Goal: Use online tool/utility: Utilize a website feature to perform a specific function

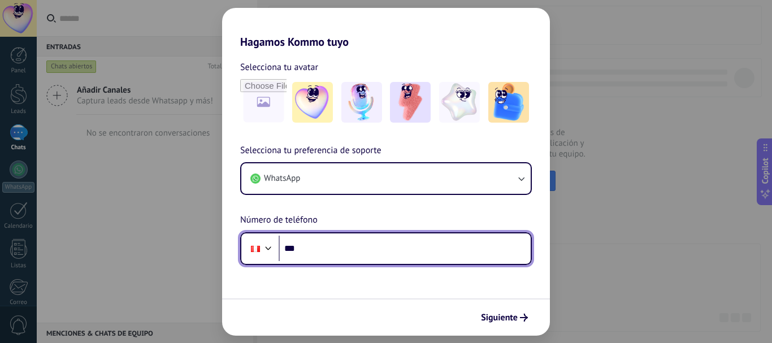
click at [341, 245] on input "***" at bounding box center [404, 249] width 252 height 26
type input "**********"
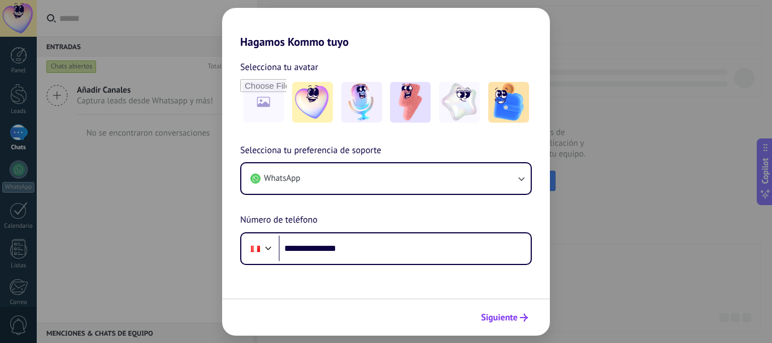
click at [508, 320] on span "Siguiente" at bounding box center [499, 318] width 37 height 8
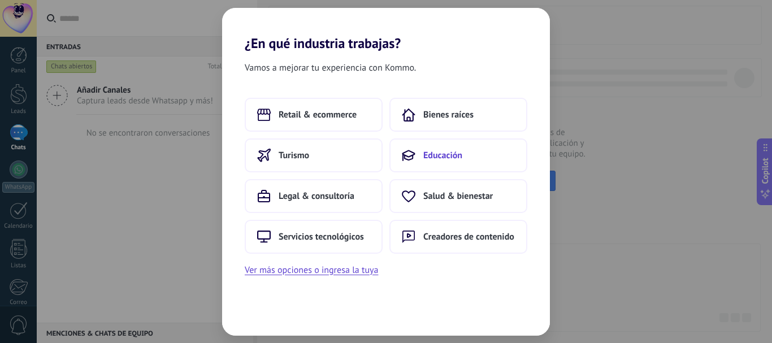
click at [437, 153] on span "Educación" at bounding box center [442, 155] width 39 height 11
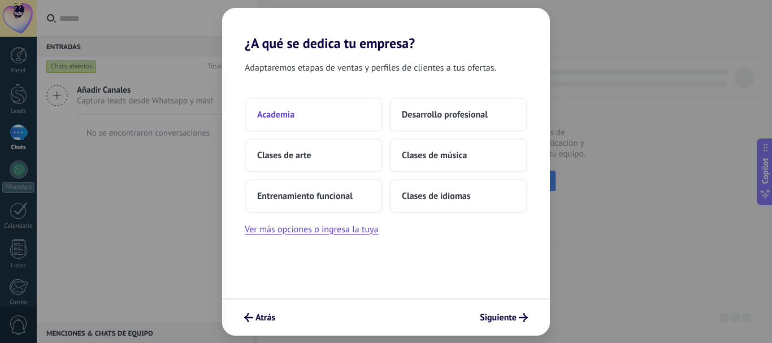
click at [251, 126] on button "Academia" at bounding box center [314, 115] width 138 height 34
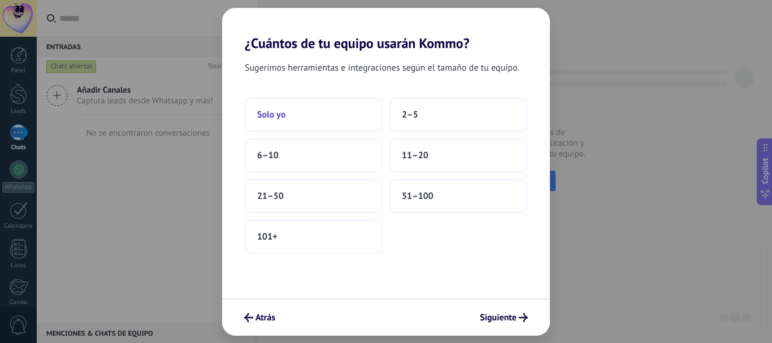
click at [286, 119] on button "Solo yo" at bounding box center [314, 115] width 138 height 34
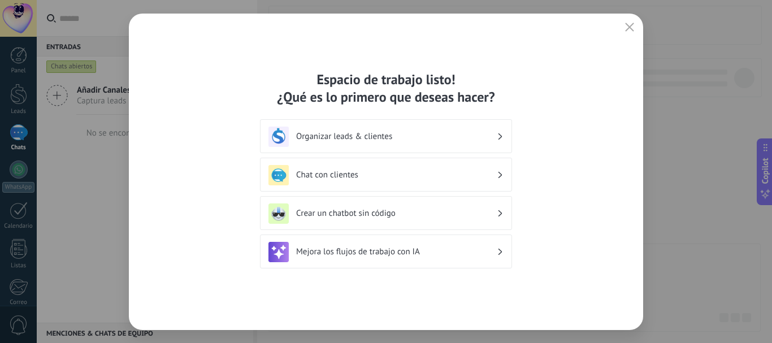
click at [364, 181] on div "Chat con clientes" at bounding box center [385, 175] width 235 height 20
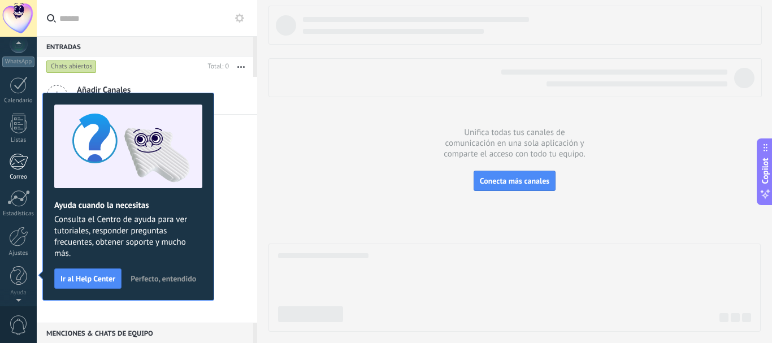
scroll to position [127, 0]
click at [19, 241] on div at bounding box center [18, 235] width 19 height 20
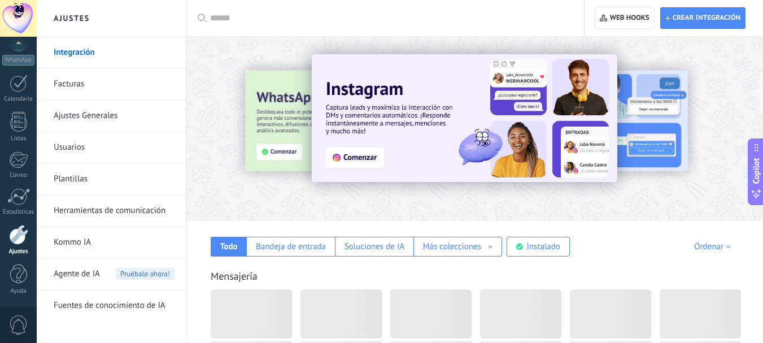
click at [236, 18] on input "text" at bounding box center [389, 18] width 358 height 12
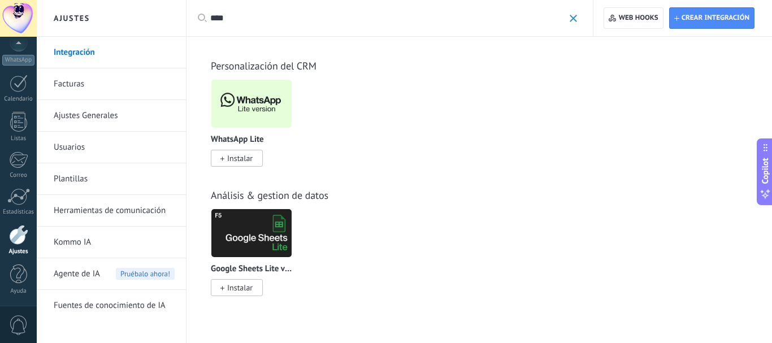
type input "****"
click at [225, 160] on span "Instalar" at bounding box center [237, 158] width 52 height 17
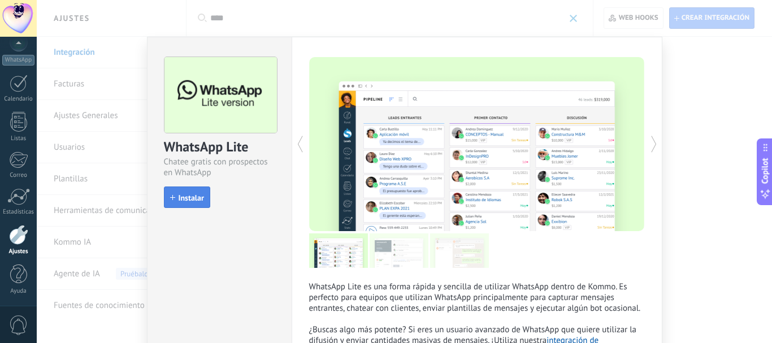
click at [190, 199] on span "Instalar" at bounding box center [191, 198] width 25 height 8
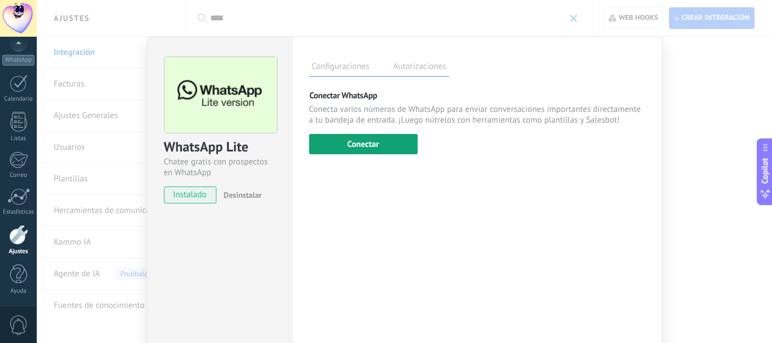
drag, startPoint x: 376, startPoint y: 147, endPoint x: 383, endPoint y: 151, distance: 7.8
click at [376, 148] on button "Conectar" at bounding box center [363, 144] width 108 height 20
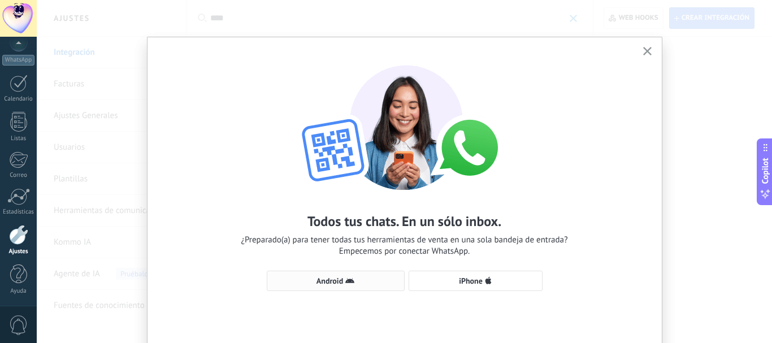
click at [334, 276] on button "Android" at bounding box center [336, 281] width 138 height 20
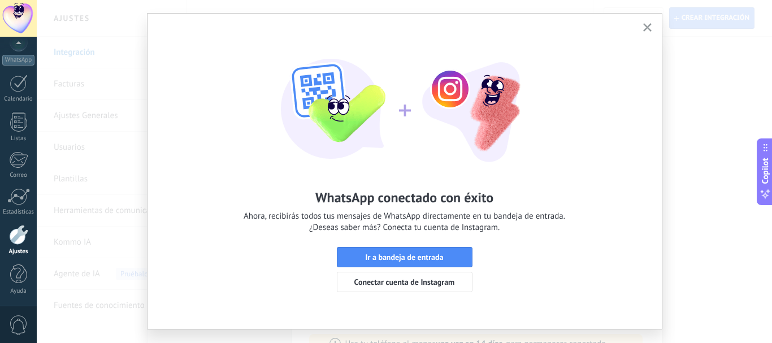
scroll to position [47, 0]
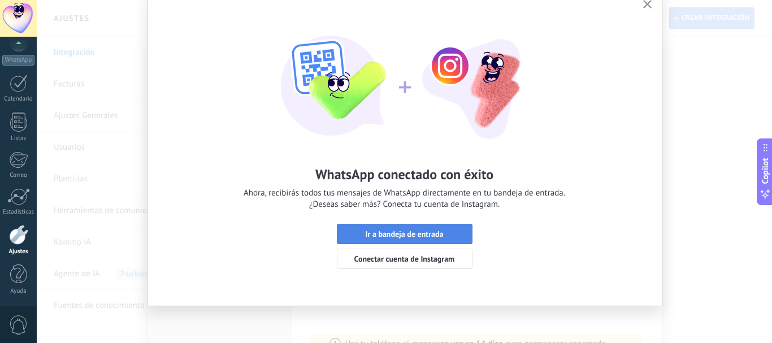
click at [410, 233] on span "Ir a bandeja de entrada" at bounding box center [404, 234] width 78 height 8
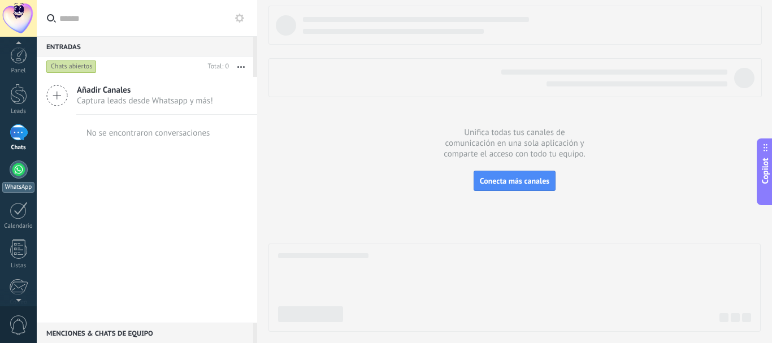
click at [20, 169] on div at bounding box center [19, 169] width 18 height 18
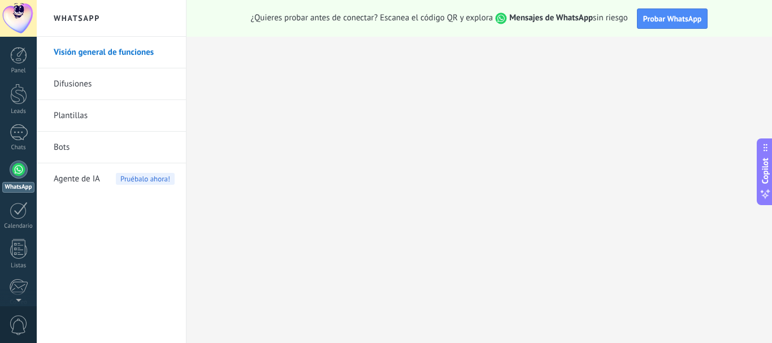
click at [75, 149] on link "Bots" at bounding box center [114, 148] width 121 height 32
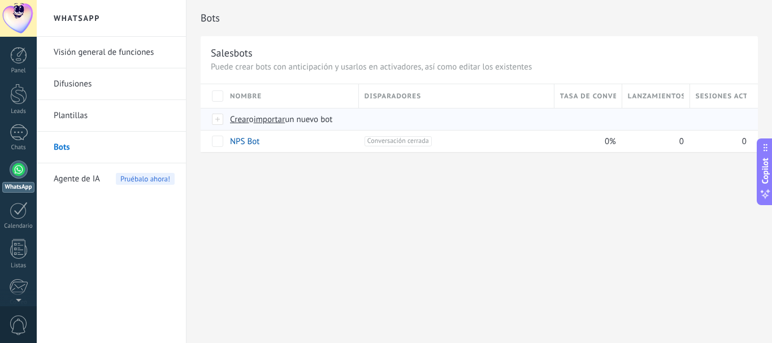
click at [238, 119] on span "Crear" at bounding box center [239, 119] width 19 height 11
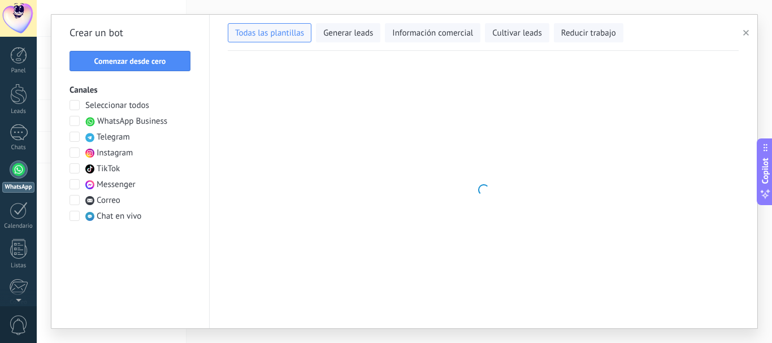
type input "**********"
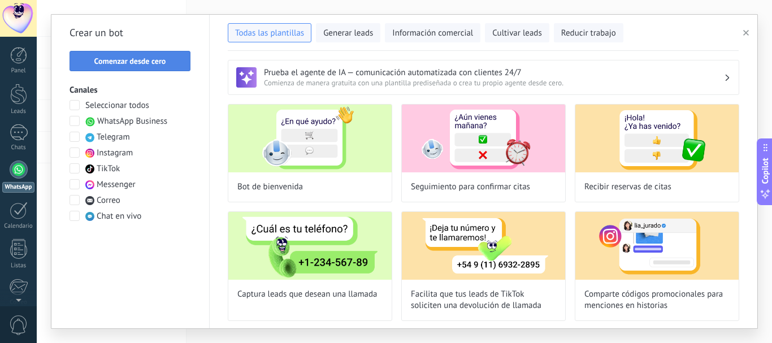
click at [139, 62] on span "Comenzar desde cero" at bounding box center [130, 61] width 72 height 8
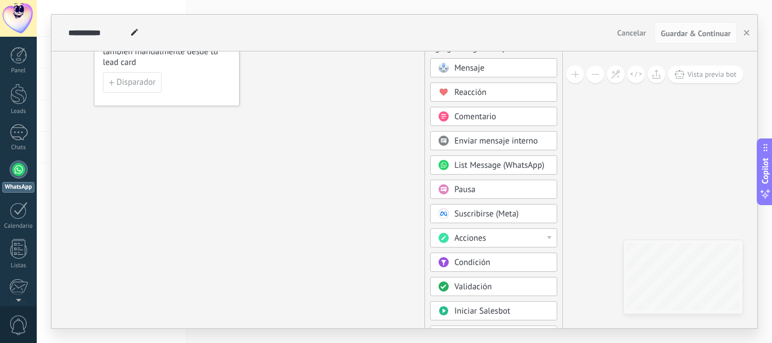
click at [448, 188] on circle at bounding box center [443, 189] width 10 height 10
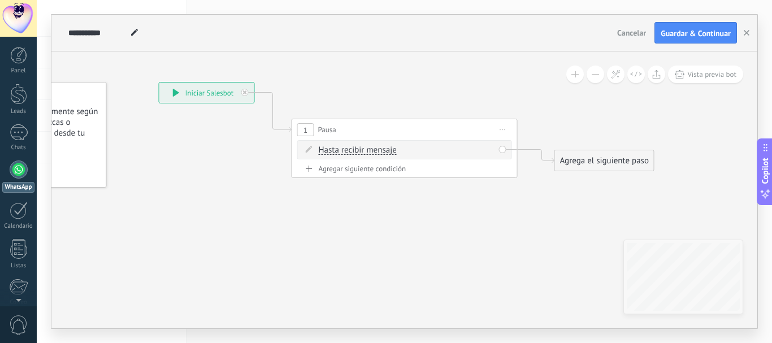
click at [363, 168] on div "Agregar siguiente condición" at bounding box center [404, 169] width 215 height 10
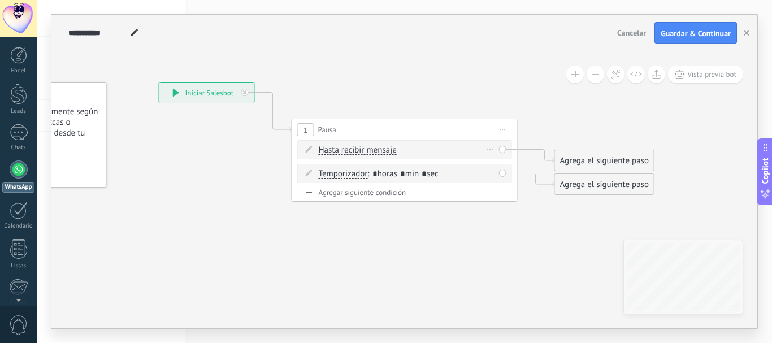
click at [370, 155] on div "Hasta recibir mensaje Hasta recibir mensaje Temporizador Excepto horas laborale…" at bounding box center [407, 150] width 176 height 11
click at [502, 172] on div "Temporizador Temporizador Excepto horas laborales Hasta que se abrió el video H…" at bounding box center [404, 173] width 215 height 19
click at [308, 171] on icon at bounding box center [309, 172] width 7 height 7
drag, startPoint x: 308, startPoint y: 171, endPoint x: 268, endPoint y: 207, distance: 53.6
click at [267, 211] on icon at bounding box center [387, 141] width 1022 height 685
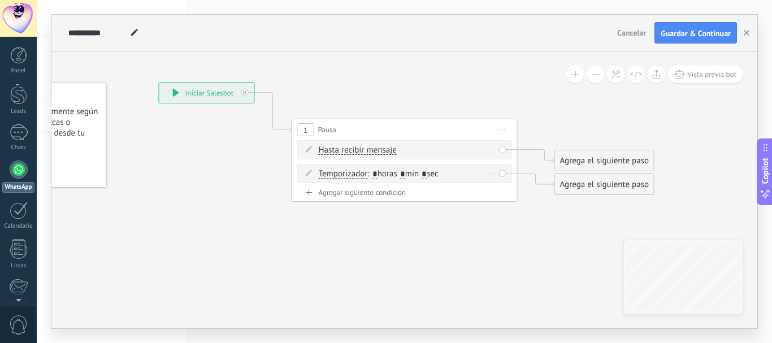
click at [415, 176] on span ": * horas * min * sec" at bounding box center [402, 173] width 71 height 11
click at [343, 147] on span "Hasta recibir mensaje" at bounding box center [358, 150] width 78 height 9
click at [343, 147] on button "Hasta recibir mensaje" at bounding box center [383, 150] width 141 height 20
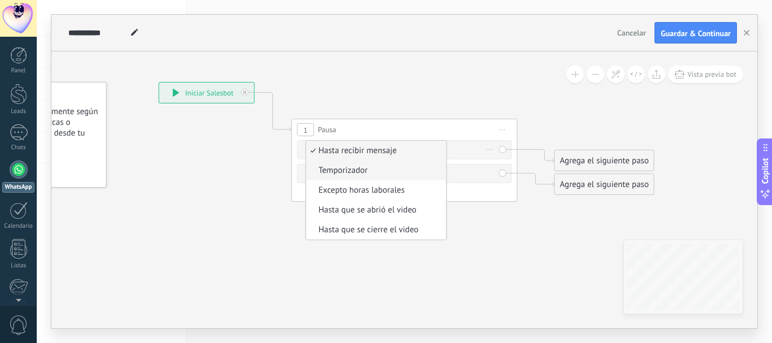
click at [341, 170] on span "Temporizador" at bounding box center [374, 170] width 137 height 11
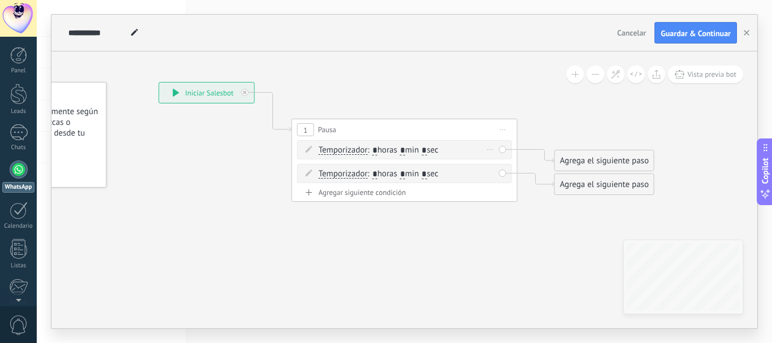
click at [405, 151] on input "*" at bounding box center [402, 150] width 5 height 9
type input "*"
click at [427, 148] on input "*" at bounding box center [423, 150] width 5 height 9
type input "*"
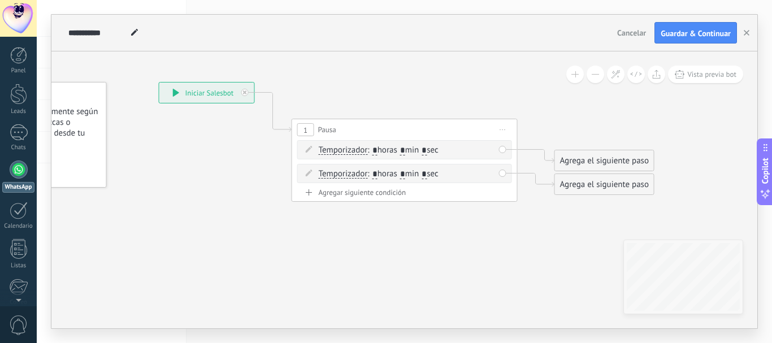
drag, startPoint x: 306, startPoint y: 175, endPoint x: 273, endPoint y: 194, distance: 38.0
click at [273, 194] on icon at bounding box center [387, 141] width 1022 height 685
click at [502, 173] on div "Temporizador Temporizador Excepto horas laborales Hasta que se abrió el video H…" at bounding box center [404, 173] width 215 height 19
click at [471, 175] on div "Temporizador Temporizador Excepto horas laborales Hasta que se abrió el video H…" at bounding box center [407, 173] width 176 height 11
click at [611, 177] on div "Agrega el siguiente paso" at bounding box center [604, 184] width 99 height 19
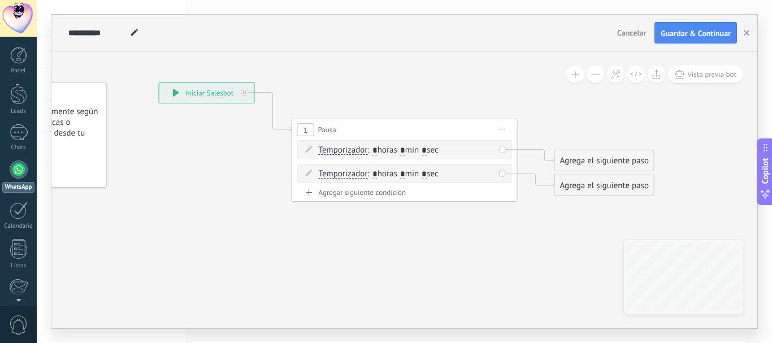
click at [595, 186] on div "Agrega el siguiente paso" at bounding box center [604, 185] width 99 height 19
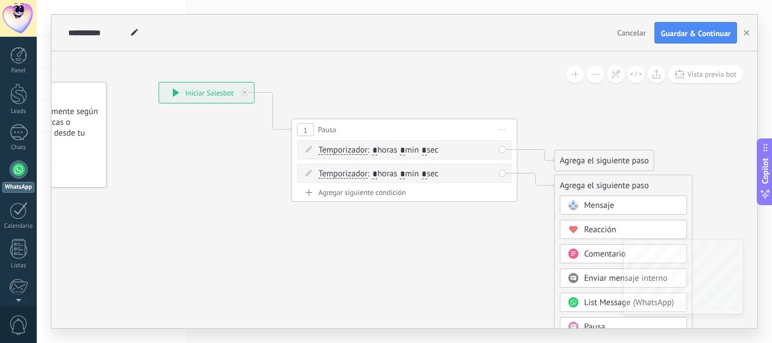
click at [510, 233] on icon at bounding box center [387, 141] width 1022 height 685
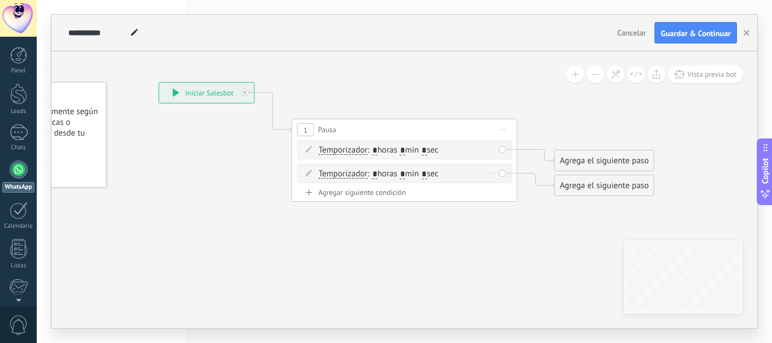
click at [312, 173] on icon at bounding box center [309, 172] width 7 height 7
click at [307, 170] on icon at bounding box center [309, 172] width 7 height 7
click at [307, 171] on icon at bounding box center [309, 172] width 7 height 7
click at [308, 172] on icon at bounding box center [309, 172] width 7 height 7
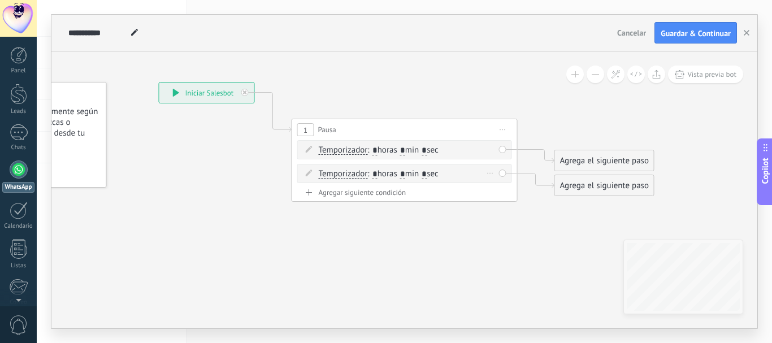
click at [308, 172] on icon at bounding box center [309, 172] width 7 height 7
click at [332, 173] on span "Temporizador" at bounding box center [343, 173] width 49 height 9
click at [332, 173] on button "Temporizador" at bounding box center [383, 174] width 141 height 20
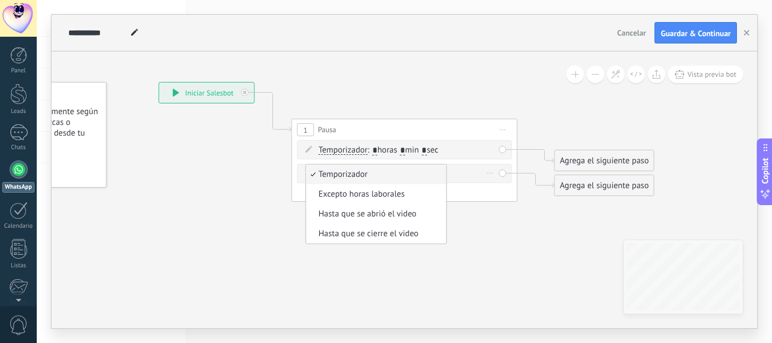
click at [332, 173] on span "Temporizador" at bounding box center [374, 174] width 137 height 11
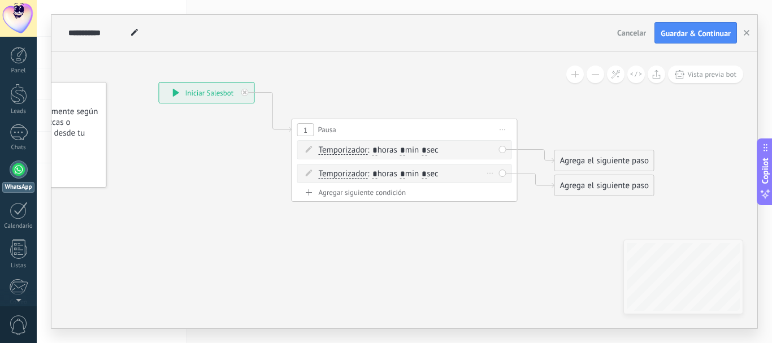
click at [354, 174] on span "Temporizador" at bounding box center [343, 173] width 49 height 9
click at [354, 174] on button "Temporizador" at bounding box center [383, 174] width 141 height 20
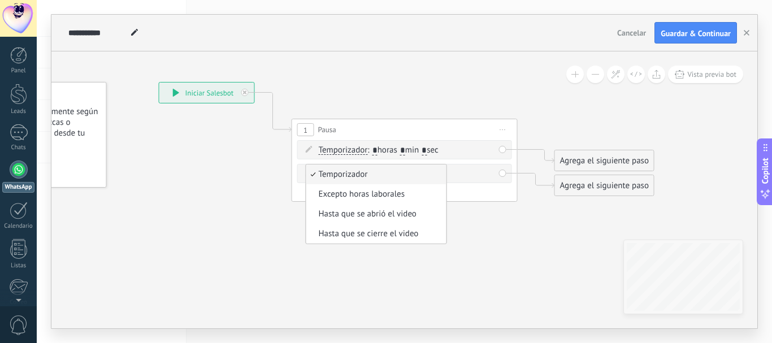
click at [267, 208] on icon at bounding box center [387, 141] width 1022 height 685
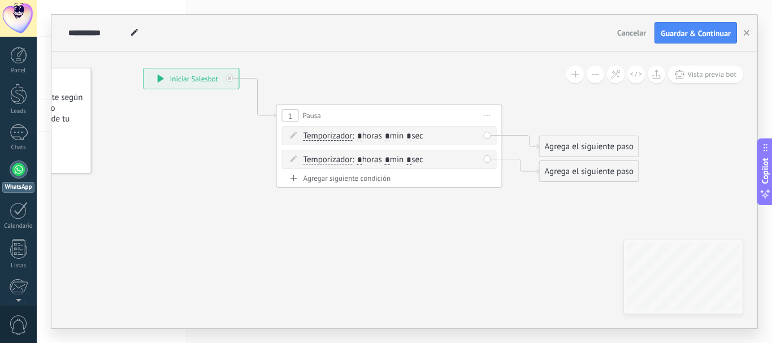
drag, startPoint x: 648, startPoint y: 184, endPoint x: 665, endPoint y: 174, distance: 19.8
click at [665, 174] on icon at bounding box center [372, 127] width 1022 height 685
drag, startPoint x: 570, startPoint y: 171, endPoint x: 585, endPoint y: 253, distance: 82.7
click at [585, 253] on icon at bounding box center [372, 127] width 1022 height 685
click at [293, 114] on span "1" at bounding box center [291, 115] width 4 height 10
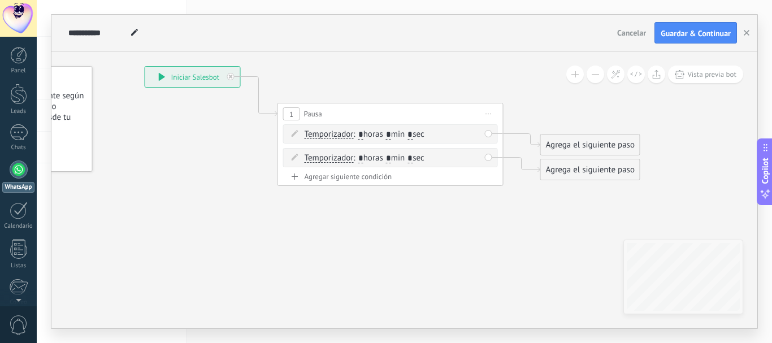
click at [490, 111] on span "Iniciar vista previa aquí Cambiar nombre Duplicar [GEOGRAPHIC_DATA]" at bounding box center [489, 114] width 18 height 16
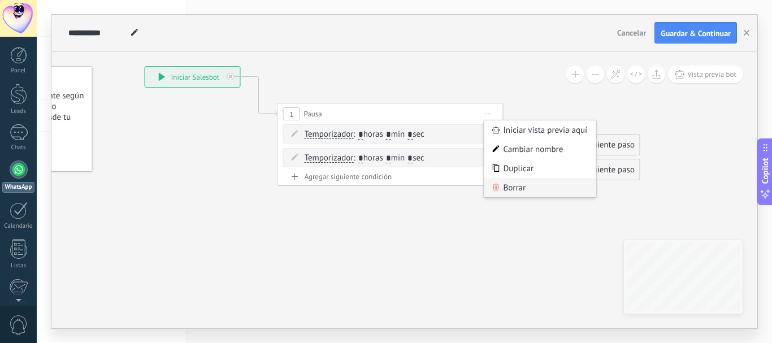
click at [523, 188] on div "Borrar" at bounding box center [540, 187] width 112 height 19
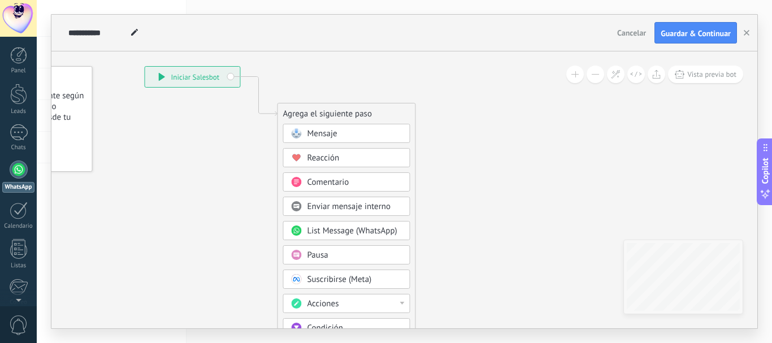
click at [328, 255] on div "Pausa" at bounding box center [354, 255] width 95 height 11
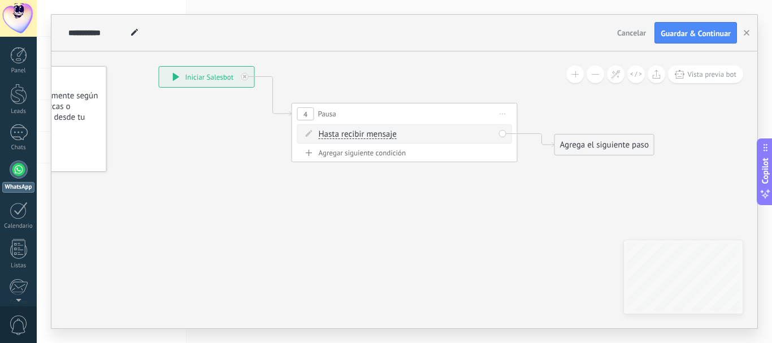
click at [360, 133] on span "Hasta recibir mensaje" at bounding box center [358, 134] width 78 height 9
click at [360, 133] on button "Hasta recibir mensaje" at bounding box center [383, 134] width 141 height 20
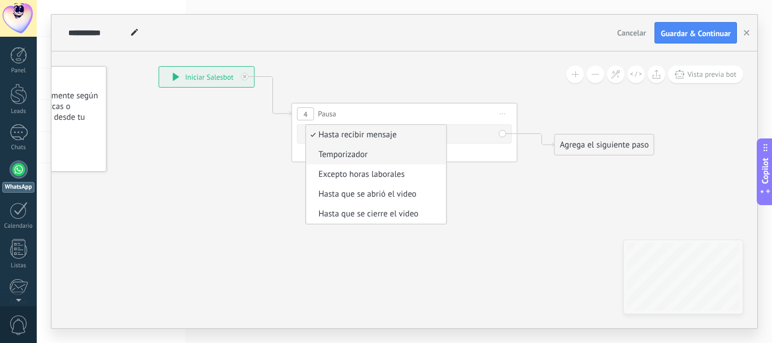
click at [352, 151] on span "Temporizador" at bounding box center [374, 154] width 137 height 11
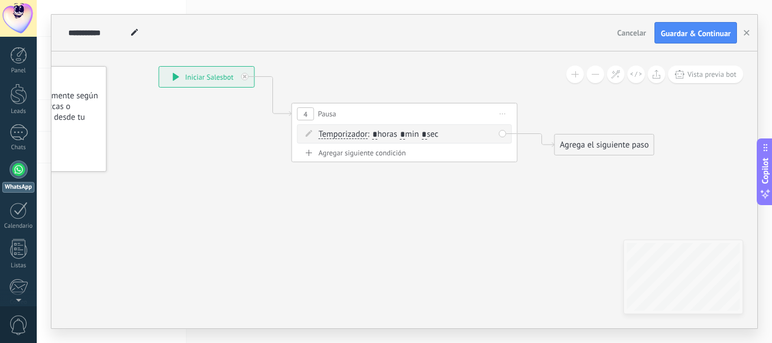
click at [405, 132] on input "*" at bounding box center [402, 134] width 5 height 9
type input "*"
click at [427, 132] on input "*" at bounding box center [423, 134] width 5 height 9
type input "*"
click at [588, 147] on div "Agrega el siguiente paso" at bounding box center [604, 145] width 99 height 19
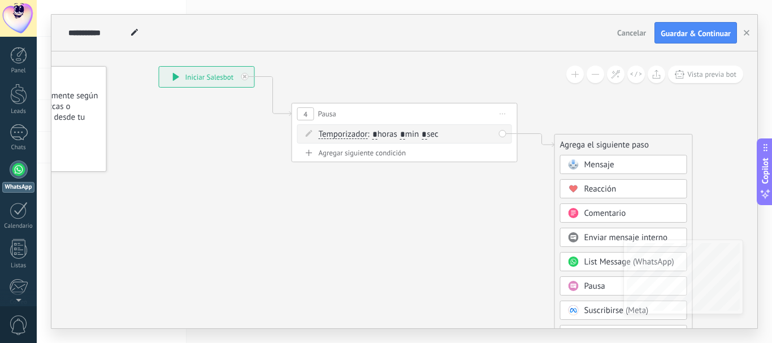
click at [593, 163] on span "Mensaje" at bounding box center [599, 164] width 30 height 11
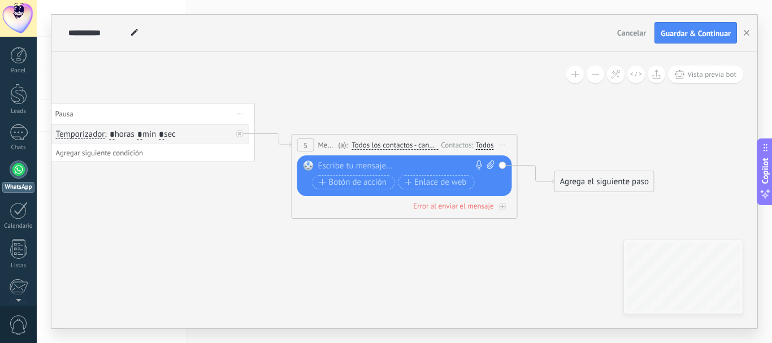
click at [347, 164] on div at bounding box center [402, 165] width 168 height 11
paste div
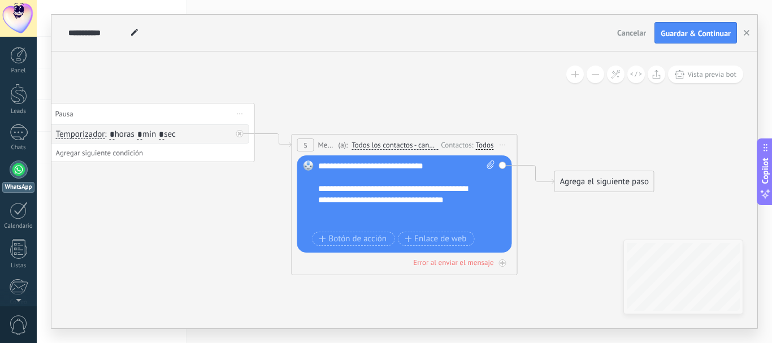
click at [358, 210] on div "**********" at bounding box center [396, 200] width 157 height 34
drag, startPoint x: 357, startPoint y: 212, endPoint x: 355, endPoint y: 202, distance: 10.4
click at [355, 202] on div "**********" at bounding box center [396, 200] width 157 height 34
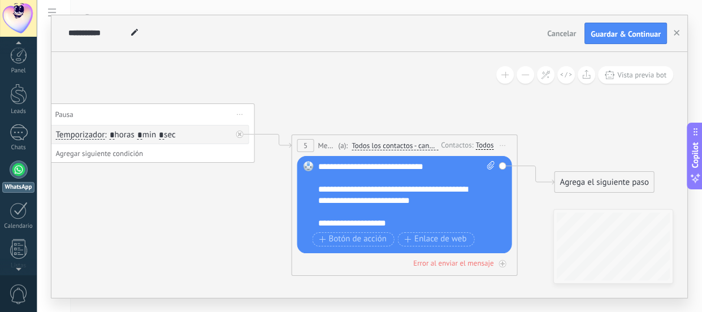
scroll to position [32, 0]
click at [354, 198] on div "**********" at bounding box center [396, 195] width 158 height 23
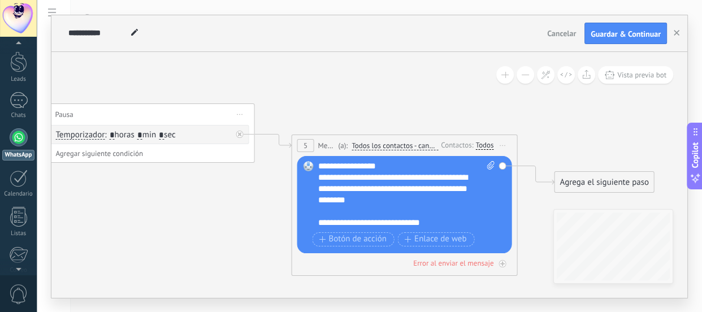
scroll to position [136, 0]
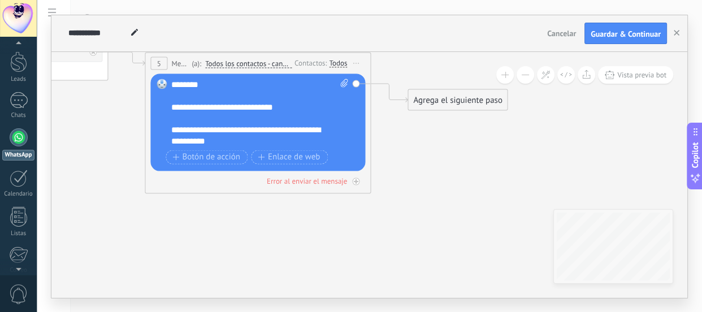
drag, startPoint x: 507, startPoint y: 216, endPoint x: 392, endPoint y: 156, distance: 129.4
click at [392, 156] on icon at bounding box center [109, 53] width 1285 height 702
click at [450, 102] on div "Agrega el siguiente paso" at bounding box center [457, 99] width 99 height 19
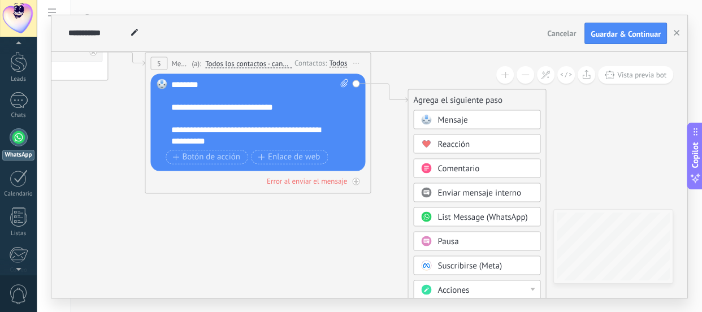
click at [447, 119] on span "Mensaje" at bounding box center [452, 119] width 30 height 11
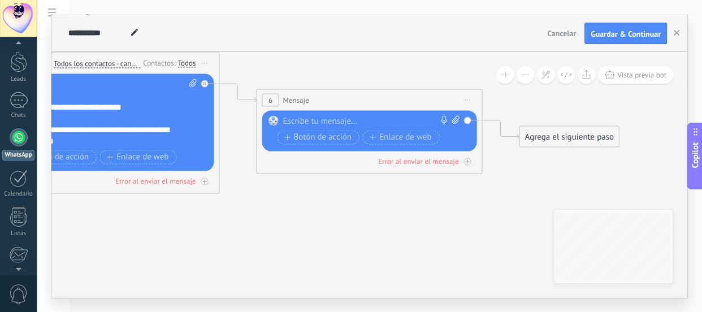
click at [320, 119] on div at bounding box center [366, 120] width 168 height 11
paste div
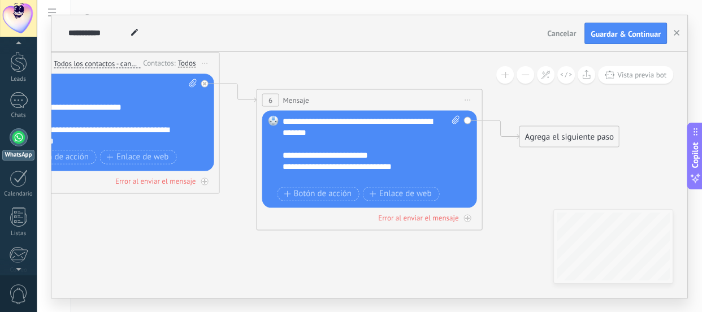
click at [378, 153] on div "**********" at bounding box center [361, 154] width 158 height 11
click at [365, 167] on div "**********" at bounding box center [361, 165] width 158 height 11
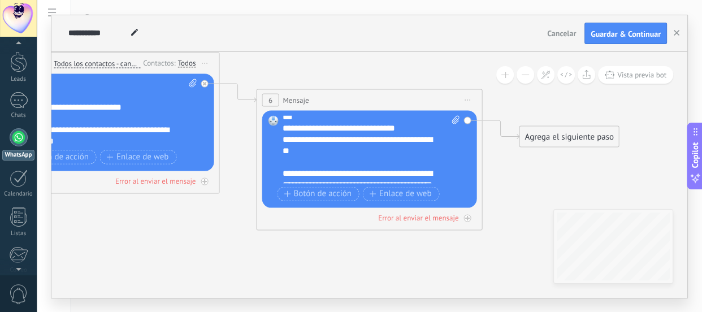
scroll to position [102, 0]
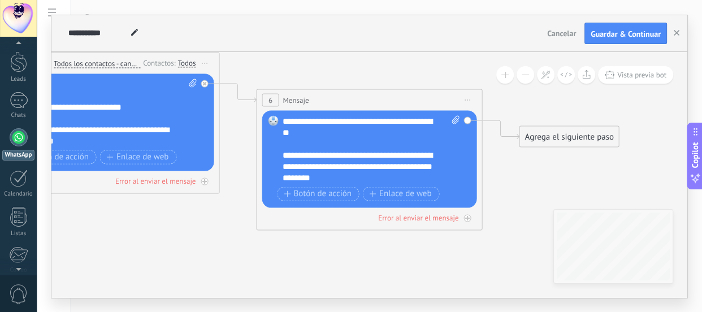
click at [340, 177] on div "**********" at bounding box center [361, 166] width 158 height 34
click at [408, 167] on div "**********" at bounding box center [361, 166] width 158 height 34
click at [415, 153] on div "**********" at bounding box center [361, 166] width 158 height 34
click at [312, 168] on div "**********" at bounding box center [361, 166] width 158 height 34
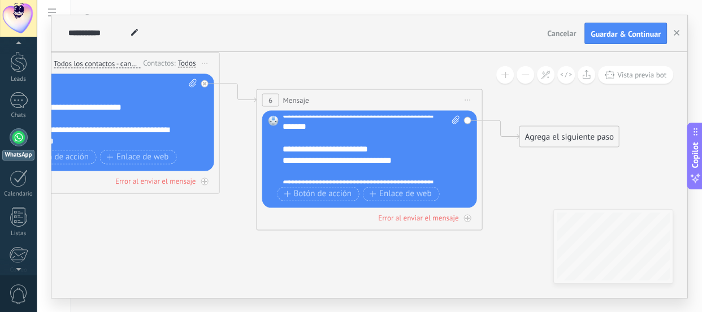
scroll to position [0, 0]
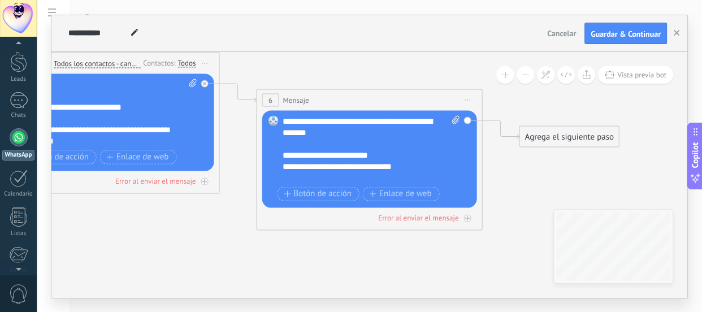
click at [381, 154] on div "**********" at bounding box center [361, 154] width 158 height 11
click at [295, 153] on div "**********" at bounding box center [361, 154] width 158 height 11
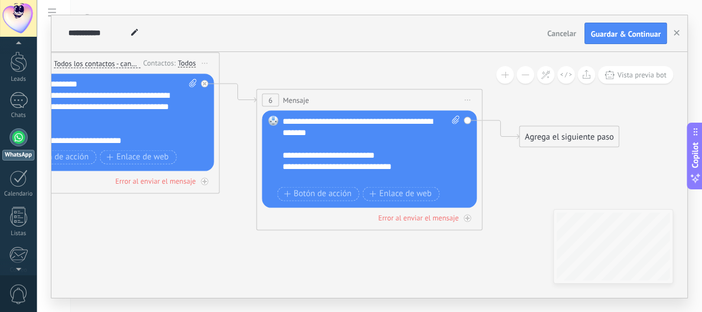
scroll to position [84, 0]
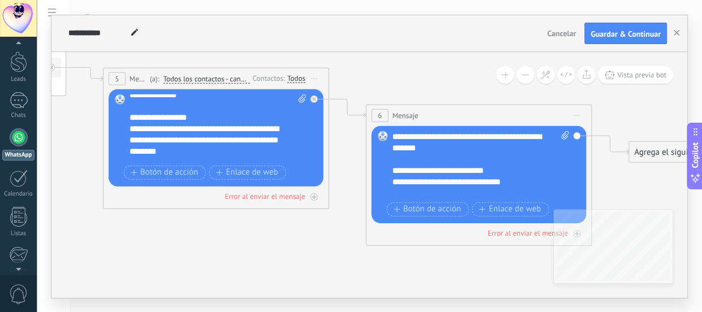
drag, startPoint x: 127, startPoint y: 241, endPoint x: 276, endPoint y: 262, distance: 151.2
click at [276, 262] on icon at bounding box center [198, 105] width 1547 height 774
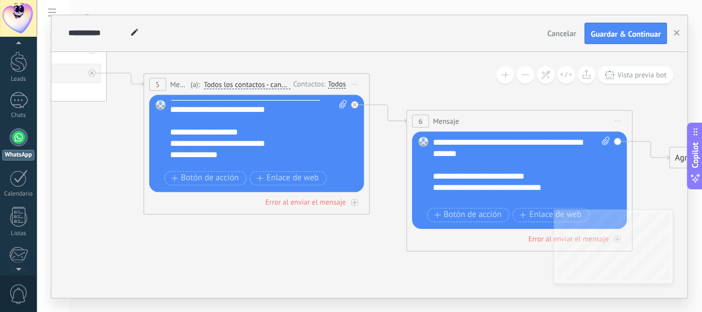
scroll to position [51, 0]
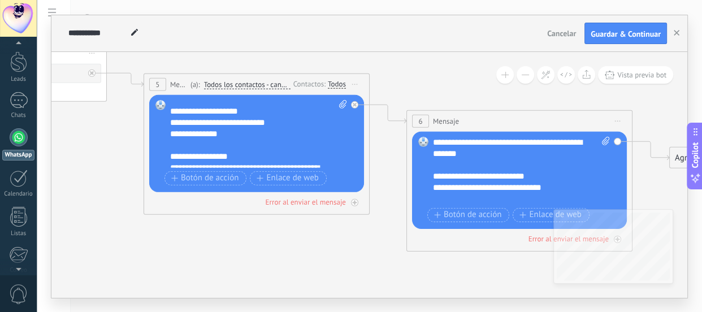
click at [233, 132] on div "**********" at bounding box center [249, 133] width 158 height 11
click at [215, 131] on div "**********" at bounding box center [249, 133] width 158 height 11
click at [250, 153] on div "**********" at bounding box center [249, 156] width 158 height 11
click at [181, 154] on div "**********" at bounding box center [249, 156] width 158 height 11
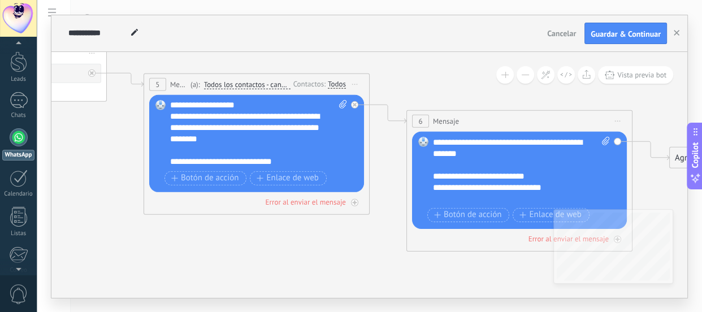
click at [261, 115] on div "**********" at bounding box center [249, 128] width 158 height 34
click at [312, 116] on div "**********" at bounding box center [249, 128] width 158 height 34
click at [199, 128] on div "**********" at bounding box center [249, 128] width 158 height 34
click at [269, 128] on div "**********" at bounding box center [249, 128] width 158 height 34
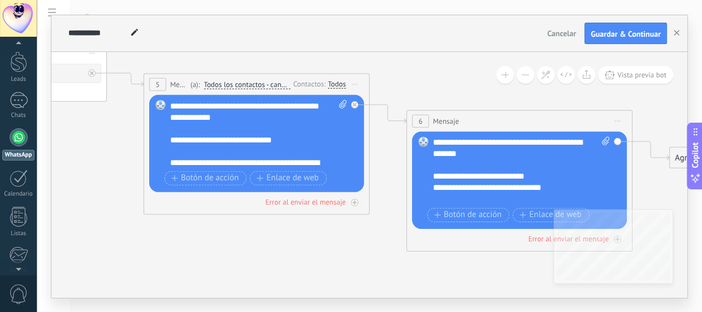
scroll to position [136, 0]
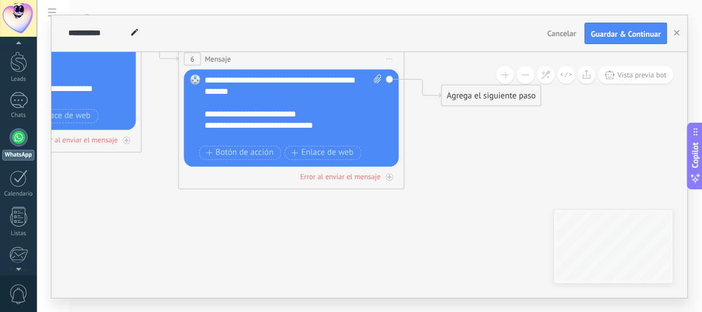
drag, startPoint x: 460, startPoint y: 258, endPoint x: 230, endPoint y: 195, distance: 238.5
click at [230, 195] on icon at bounding box center [10, 48] width 1547 height 774
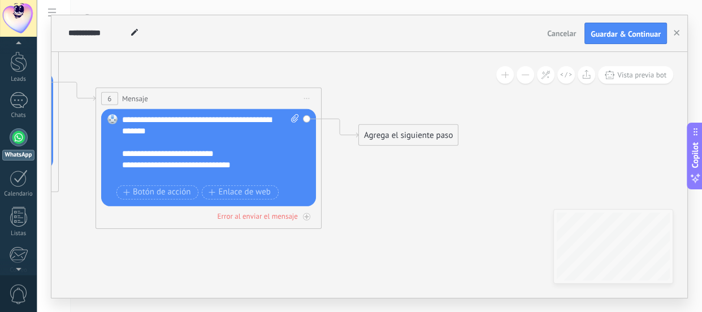
drag, startPoint x: 469, startPoint y: 189, endPoint x: 383, endPoint y: 220, distance: 91.3
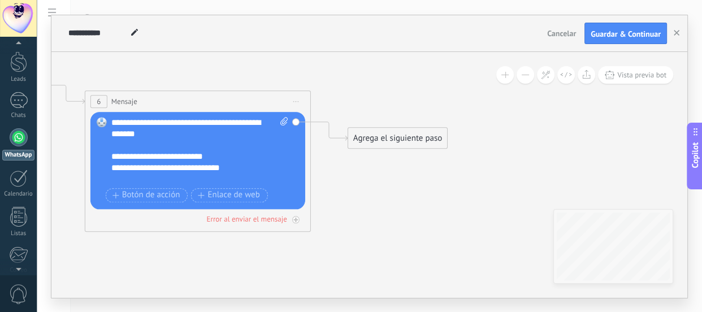
click at [412, 139] on div "Agrega el siguiente paso" at bounding box center [397, 138] width 99 height 19
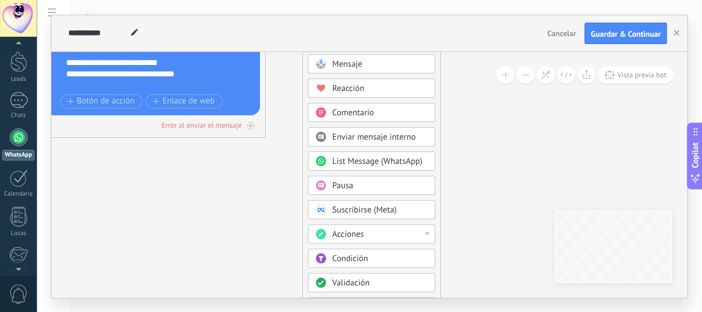
drag, startPoint x: 514, startPoint y: 221, endPoint x: 479, endPoint y: 163, distance: 67.4
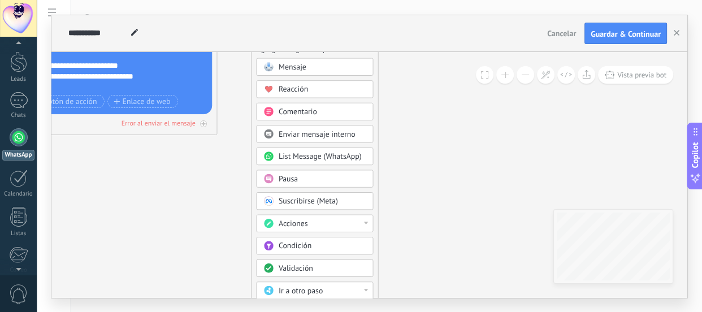
drag, startPoint x: 413, startPoint y: 234, endPoint x: 436, endPoint y: 141, distance: 96.5
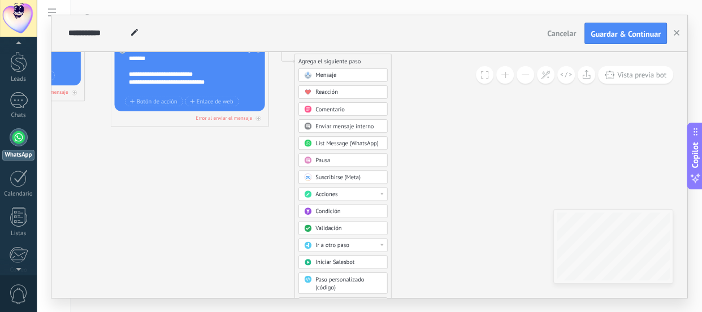
drag, startPoint x: 423, startPoint y: 215, endPoint x: 418, endPoint y: 156, distance: 59.0
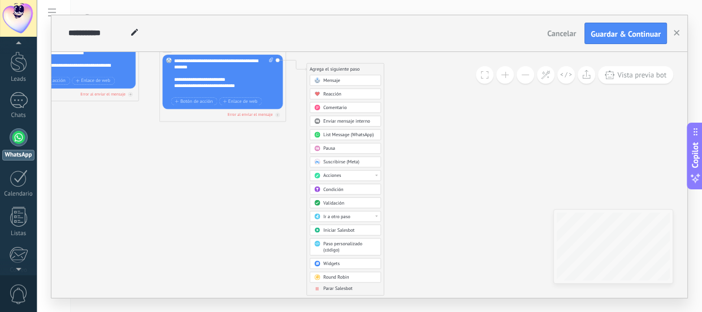
drag, startPoint x: 425, startPoint y: 198, endPoint x: 401, endPoint y: 188, distance: 25.6
click at [414, 148] on icon at bounding box center [65, 42] width 867 height 433
click at [345, 288] on span "Parar Salesbot" at bounding box center [337, 288] width 29 height 6
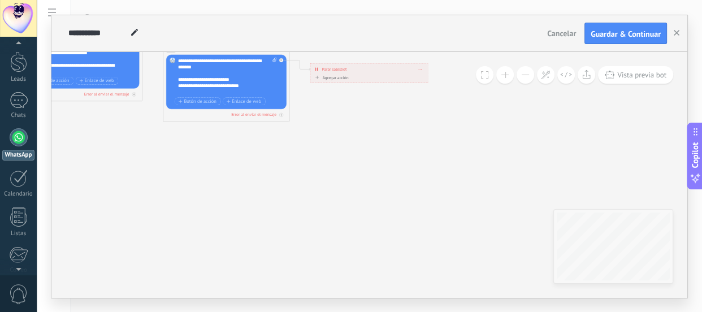
click at [316, 198] on icon at bounding box center [69, 42] width 867 height 433
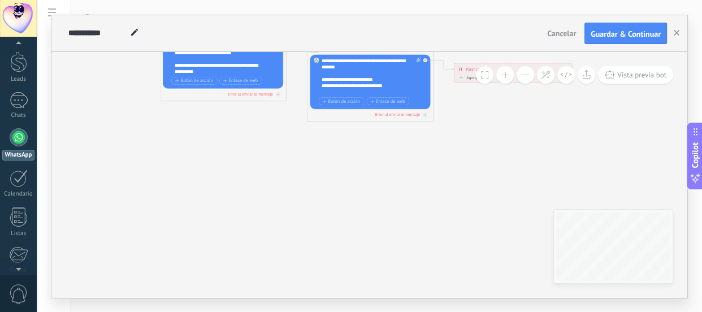
drag, startPoint x: 212, startPoint y: 196, endPoint x: 391, endPoint y: 195, distance: 179.1
click at [389, 195] on icon at bounding box center [213, 42] width 867 height 433
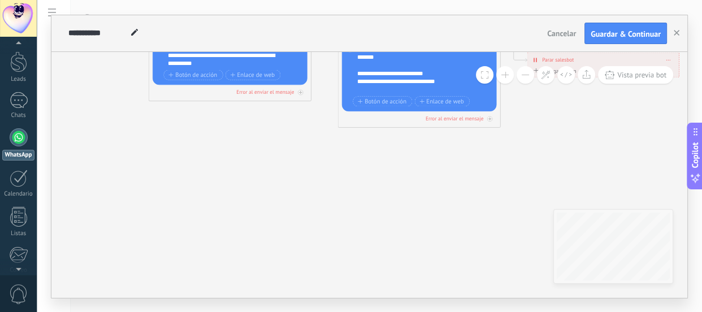
drag, startPoint x: 276, startPoint y: 127, endPoint x: 333, endPoint y: 267, distance: 151.3
click at [333, 266] on icon at bounding box center [217, 25] width 1114 height 557
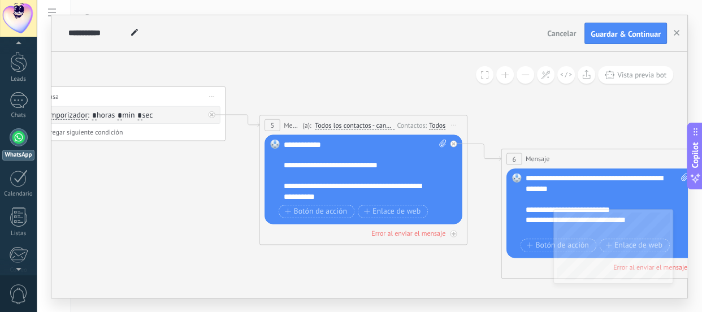
drag, startPoint x: 80, startPoint y: 168, endPoint x: 203, endPoint y: 209, distance: 130.2
click at [194, 217] on icon at bounding box center [348, 149] width 1424 height 712
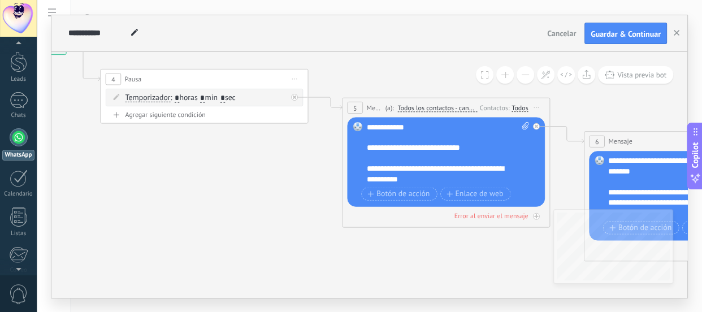
drag, startPoint x: 143, startPoint y: 204, endPoint x: 156, endPoint y: 169, distance: 37.2
click at [156, 169] on icon at bounding box center [430, 131] width 1424 height 712
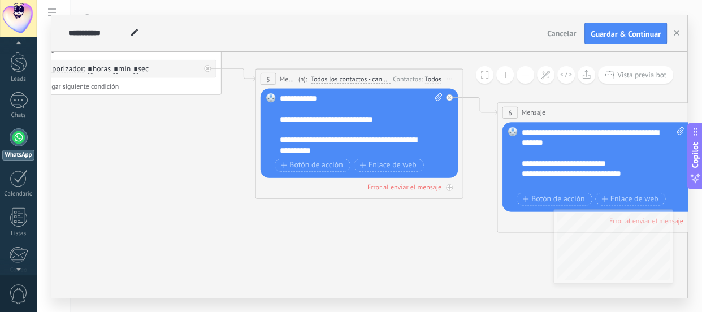
drag, startPoint x: 353, startPoint y: 264, endPoint x: 122, endPoint y: 203, distance: 238.6
click at [122, 203] on icon at bounding box center [343, 102] width 1424 height 712
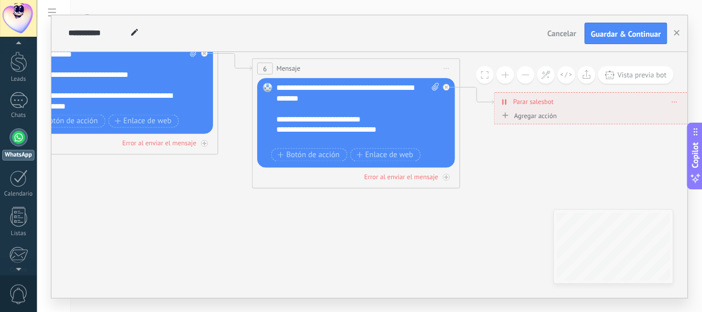
drag, startPoint x: 399, startPoint y: 227, endPoint x: 293, endPoint y: 234, distance: 105.9
click at [293, 234] on icon at bounding box center [99, 58] width 1424 height 712
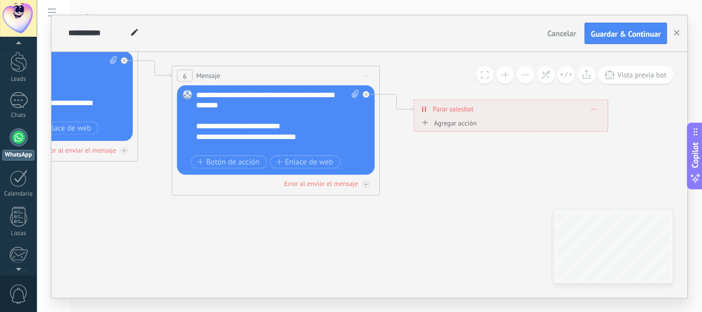
drag, startPoint x: 478, startPoint y: 236, endPoint x: 452, endPoint y: 241, distance: 26.4
click at [454, 241] on icon at bounding box center [18, 66] width 1424 height 712
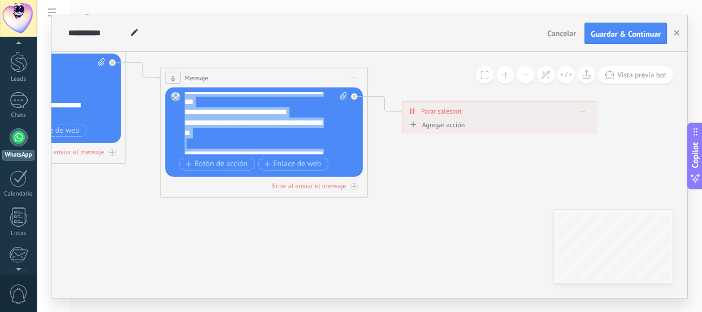
scroll to position [0, 0]
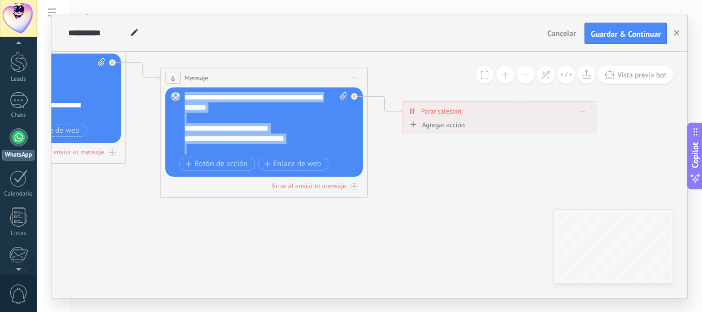
drag, startPoint x: 235, startPoint y: 150, endPoint x: 187, endPoint y: 92, distance: 75.4
click at [187, 92] on div "**********" at bounding box center [265, 123] width 163 height 62
copy div "**********"
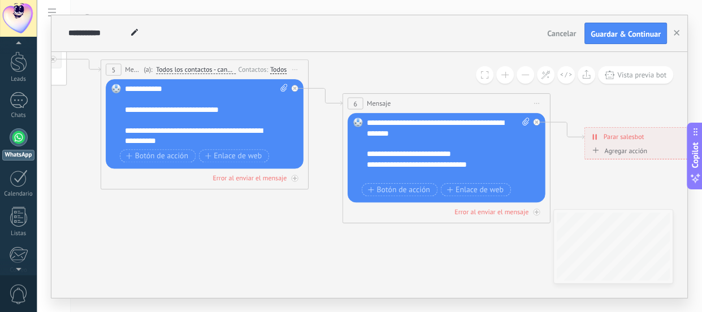
drag, startPoint x: 114, startPoint y: 226, endPoint x: 347, endPoint y: 250, distance: 234.0
click at [346, 251] on icon at bounding box center [189, 93] width 1424 height 712
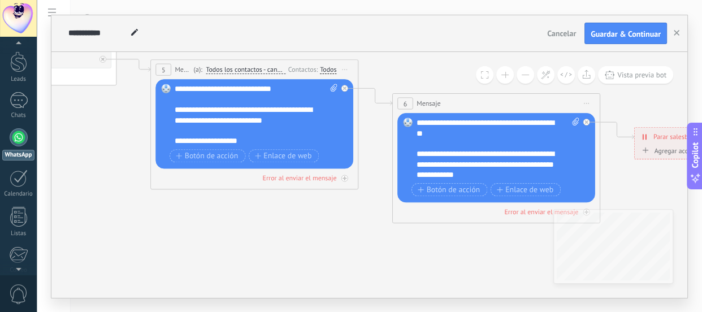
click at [175, 88] on div "**********" at bounding box center [256, 115] width 163 height 62
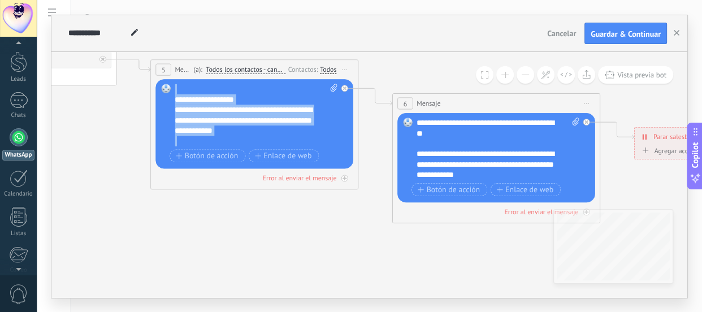
scroll to position [136, 0]
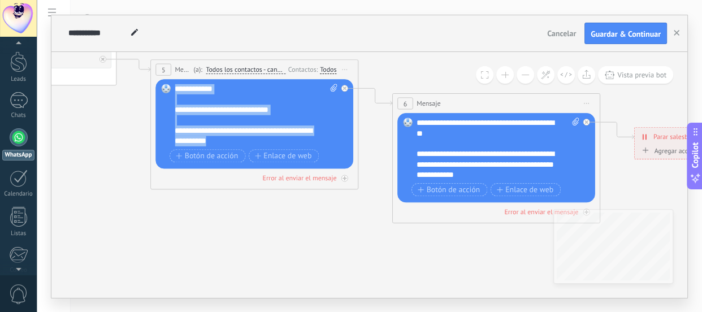
copy div "**********"
click at [619, 34] on span "Guardar & Continuar" at bounding box center [625, 34] width 70 height 8
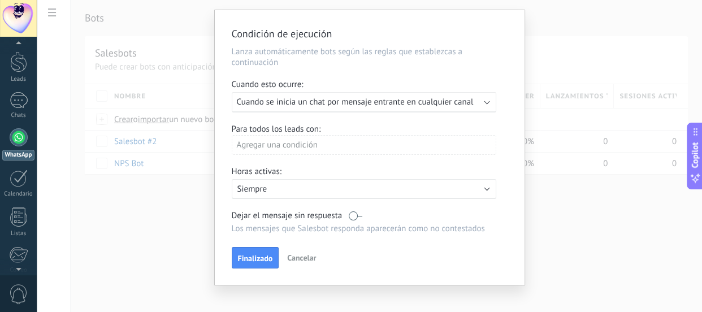
scroll to position [42, 0]
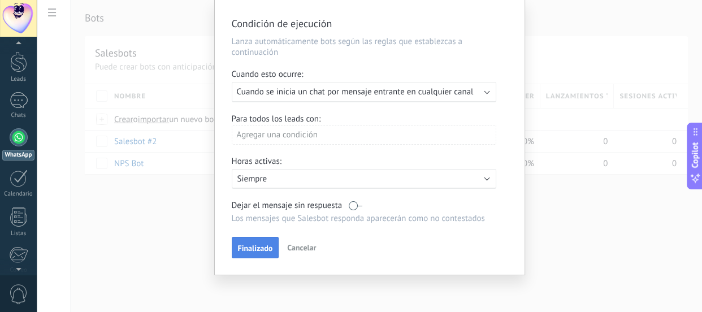
click at [250, 245] on span "Finalizado" at bounding box center [255, 248] width 35 height 8
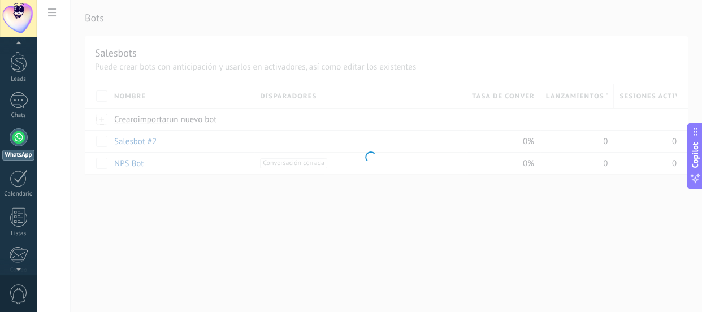
scroll to position [0, 0]
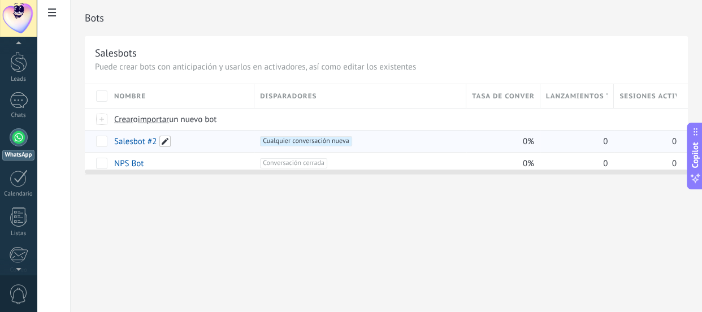
click at [166, 141] on span at bounding box center [164, 141] width 11 height 11
click at [133, 145] on input "**********" at bounding box center [181, 142] width 132 height 18
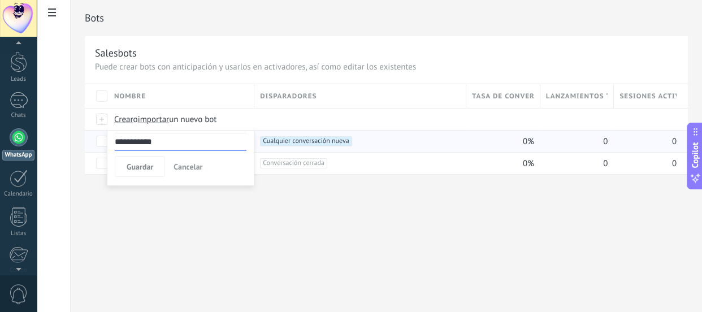
click at [275, 248] on div "**********" at bounding box center [386, 155] width 631 height 311
click at [143, 141] on link "Salesbot #2" at bounding box center [135, 141] width 42 height 11
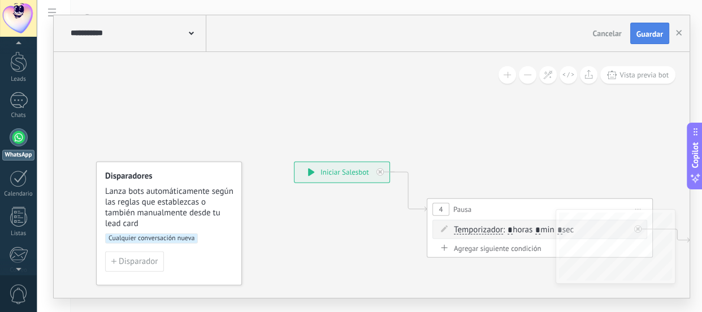
click at [650, 35] on span "Guardar" at bounding box center [649, 34] width 27 height 8
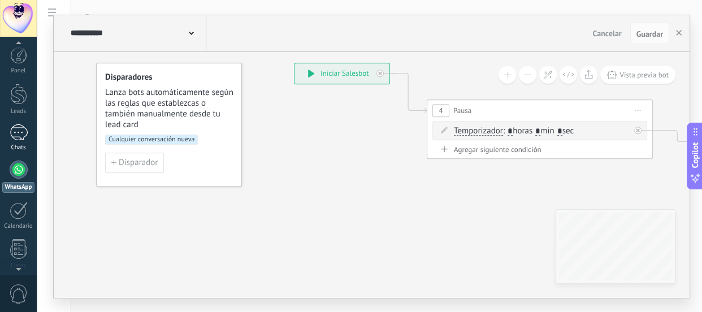
click at [18, 135] on div at bounding box center [19, 132] width 18 height 16
